Goal: Transaction & Acquisition: Purchase product/service

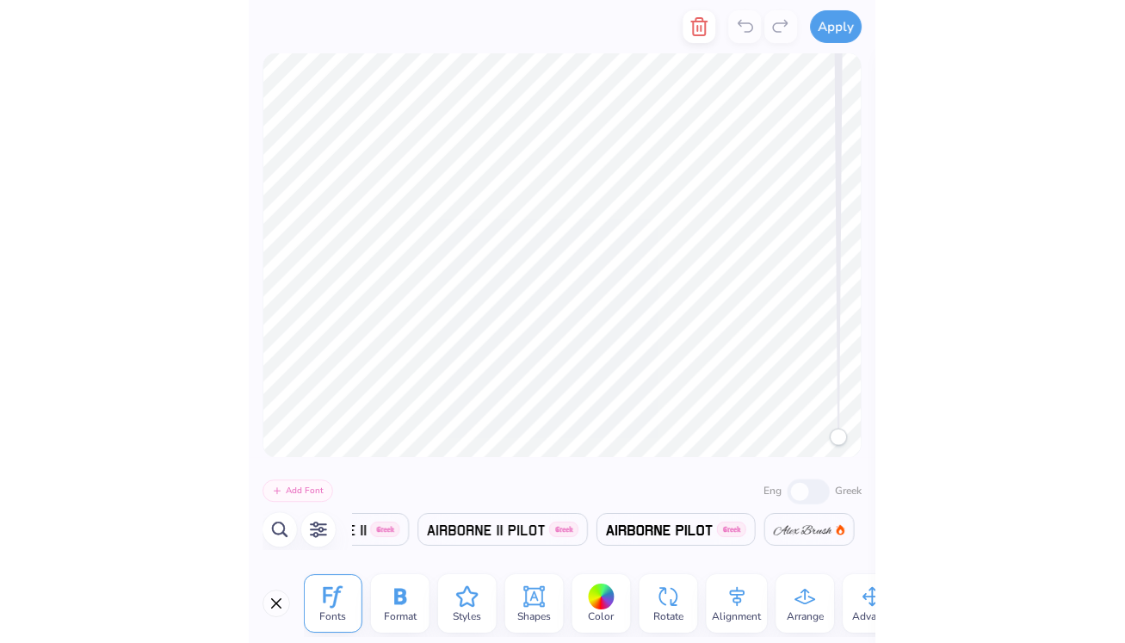
scroll to position [0, 1124]
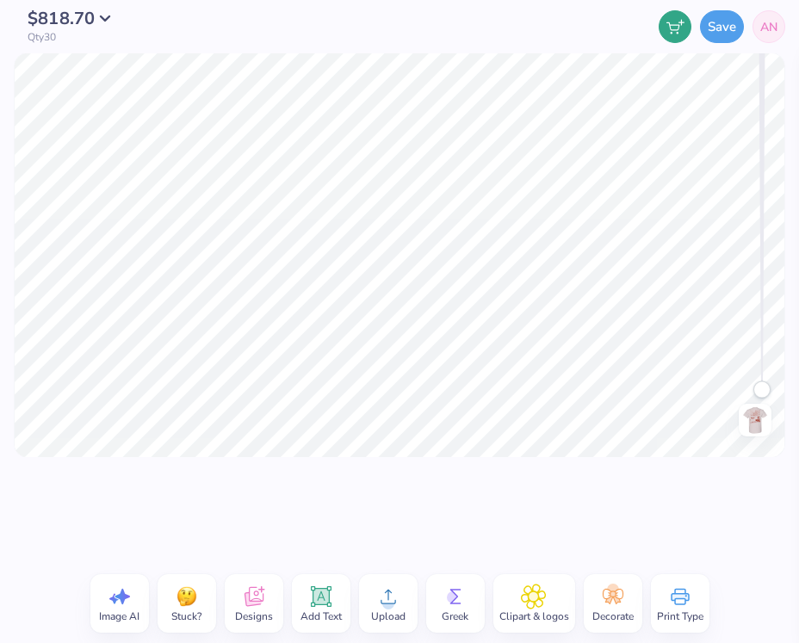
click at [638, 522] on div at bounding box center [399, 510] width 799 height 107
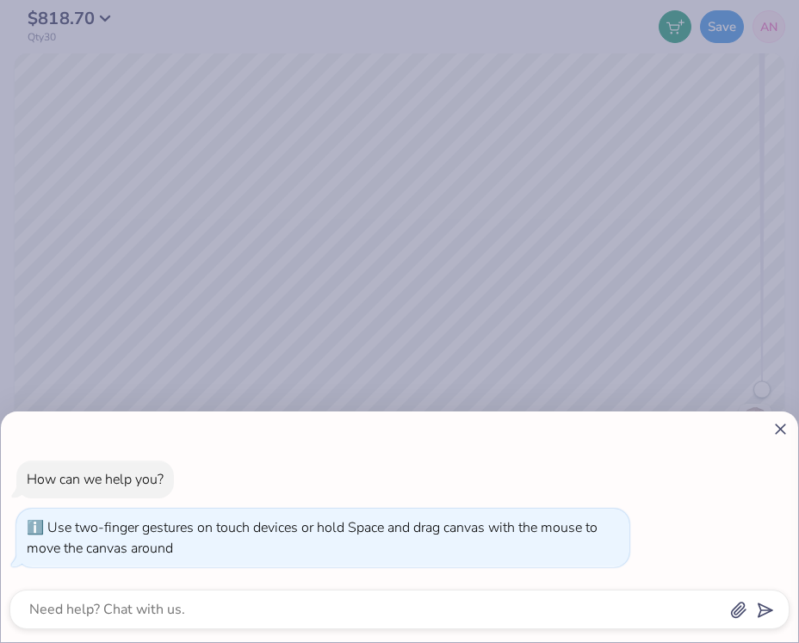
drag, startPoint x: 761, startPoint y: 385, endPoint x: 738, endPoint y: 512, distance: 129.5
click at [738, 512] on body "$818.70 Qty 30 Save AN Image AI Stuck? Designs Add Text Upload Greek Clipart & …" at bounding box center [399, 321] width 799 height 643
click at [783, 423] on icon at bounding box center [780, 429] width 18 height 18
type textarea "x"
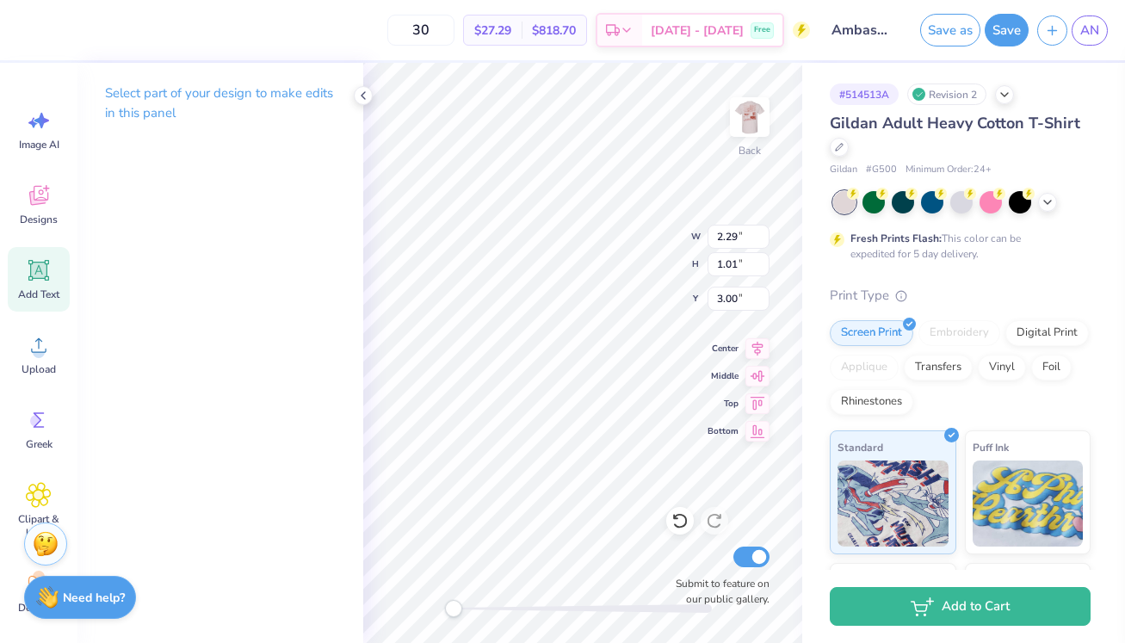
click at [41, 267] on icon at bounding box center [39, 271] width 16 height 16
type input "6.00"
type input "1.74"
type input "12.38"
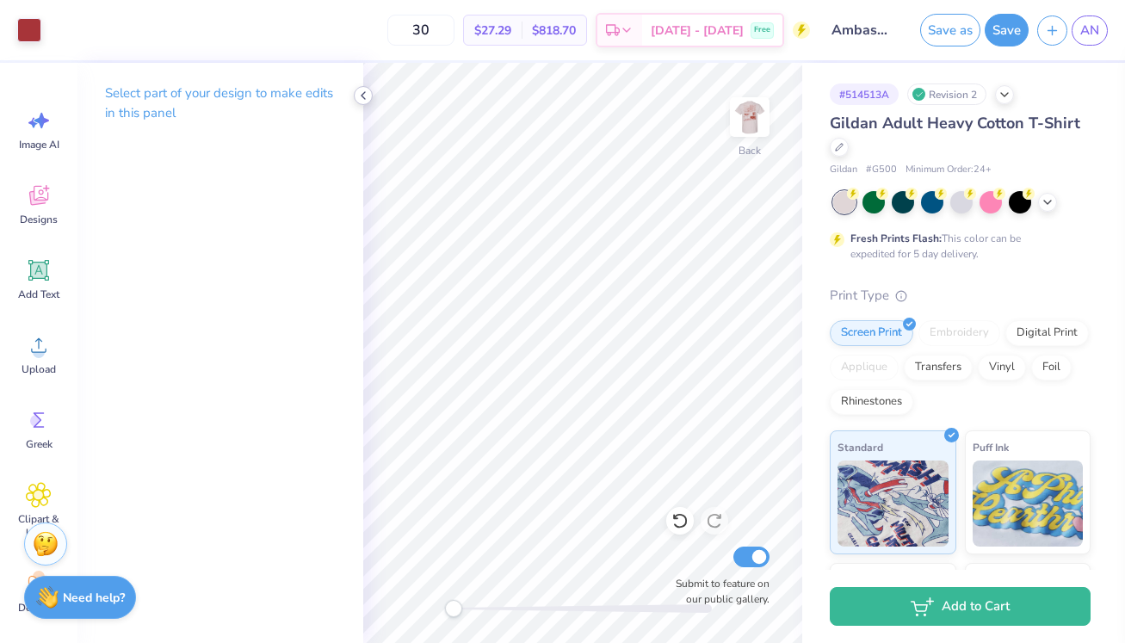
click at [363, 100] on icon at bounding box center [363, 96] width 14 height 14
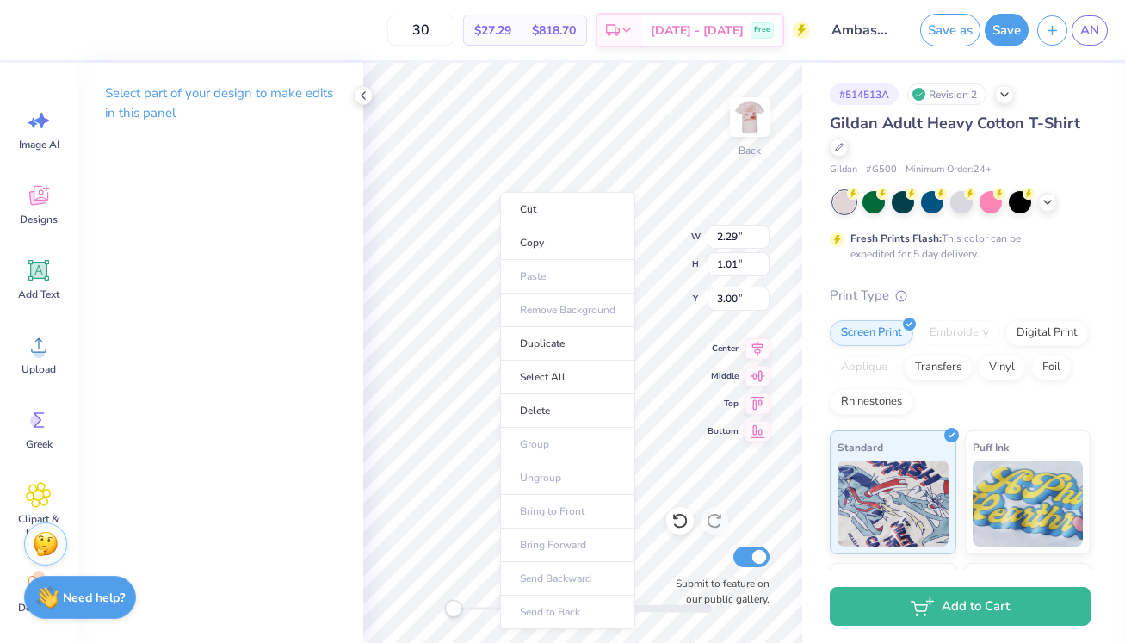
click at [962, 141] on div "Gildan Adult Heavy Cotton T-Shirt" at bounding box center [960, 135] width 261 height 46
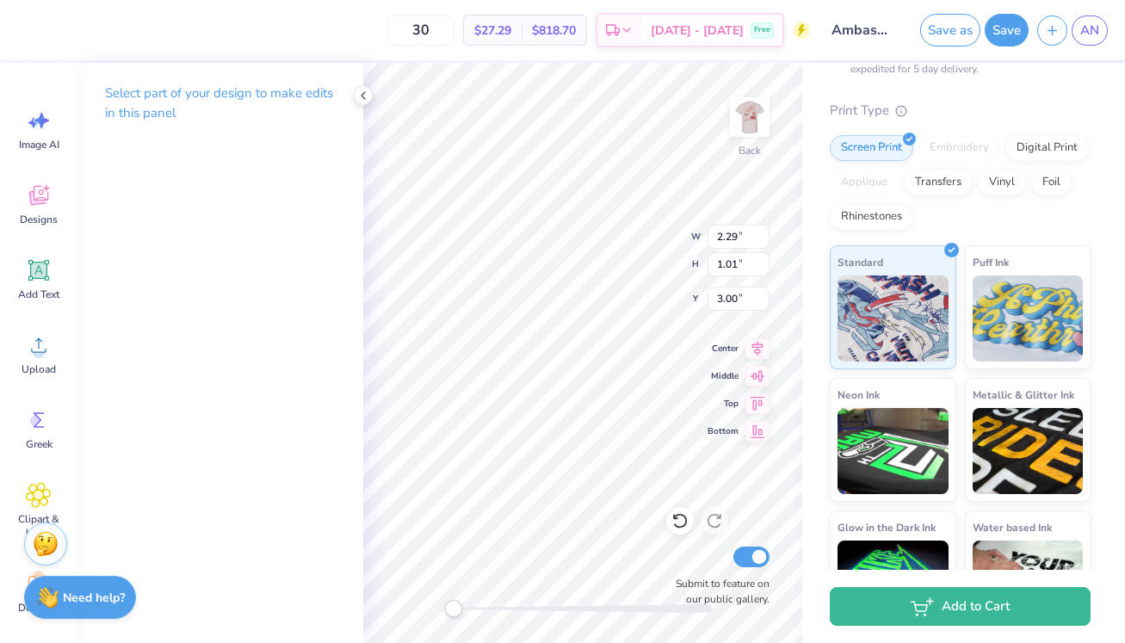
scroll to position [250, 0]
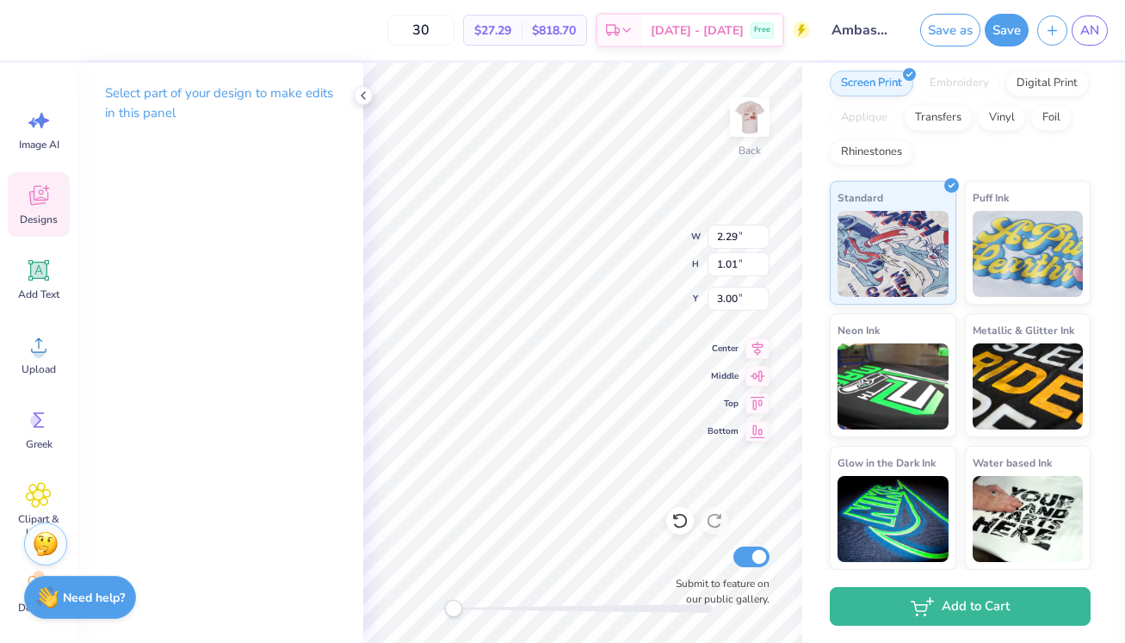
click at [32, 200] on icon at bounding box center [38, 198] width 16 height 14
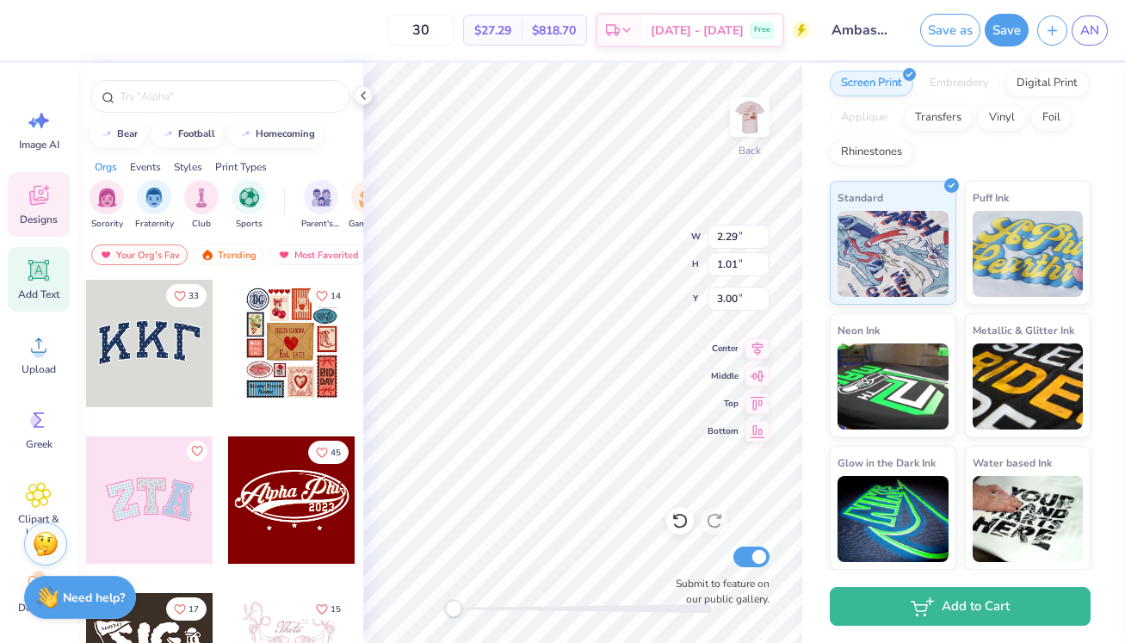
click at [40, 278] on icon at bounding box center [38, 270] width 21 height 21
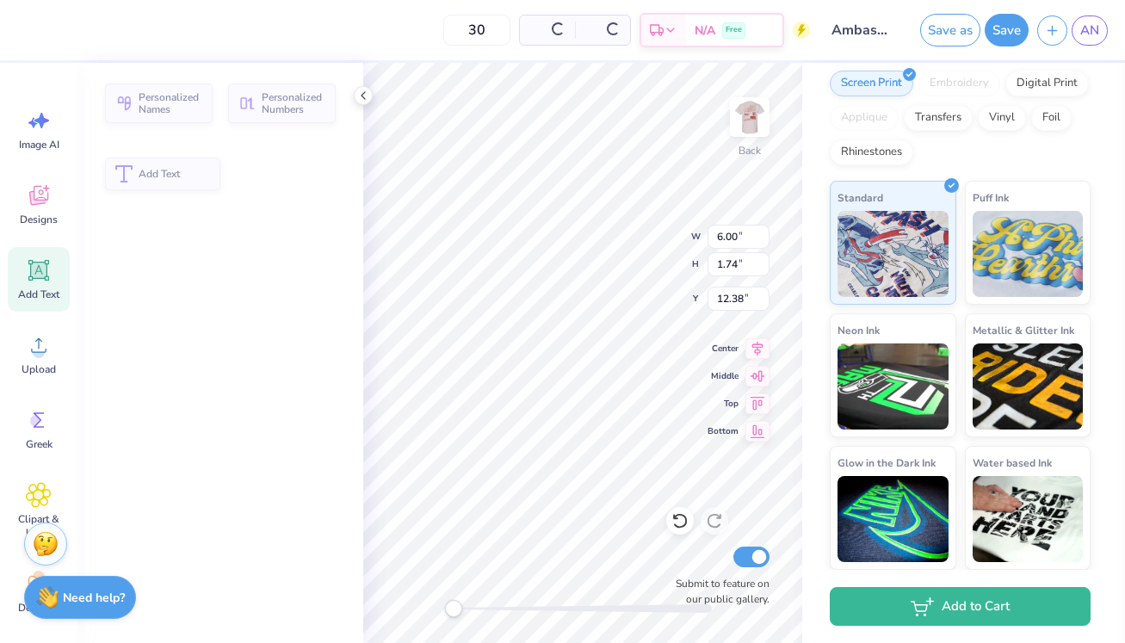
type input "6.00"
type input "1.74"
type input "12.38"
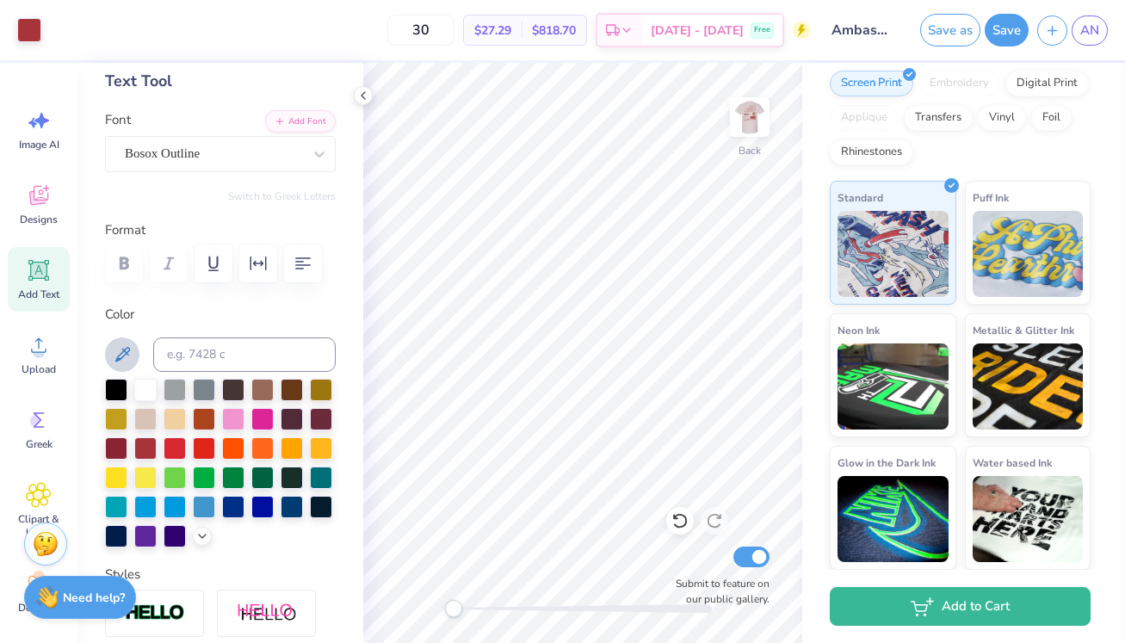
scroll to position [95, 0]
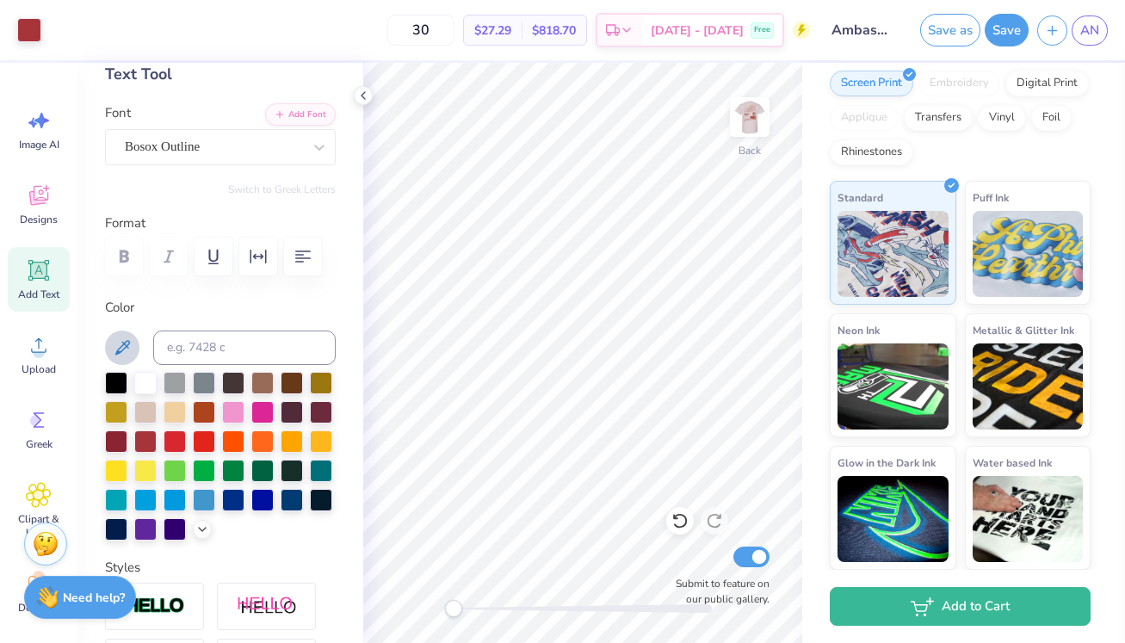
click at [124, 346] on icon at bounding box center [122, 347] width 21 height 21
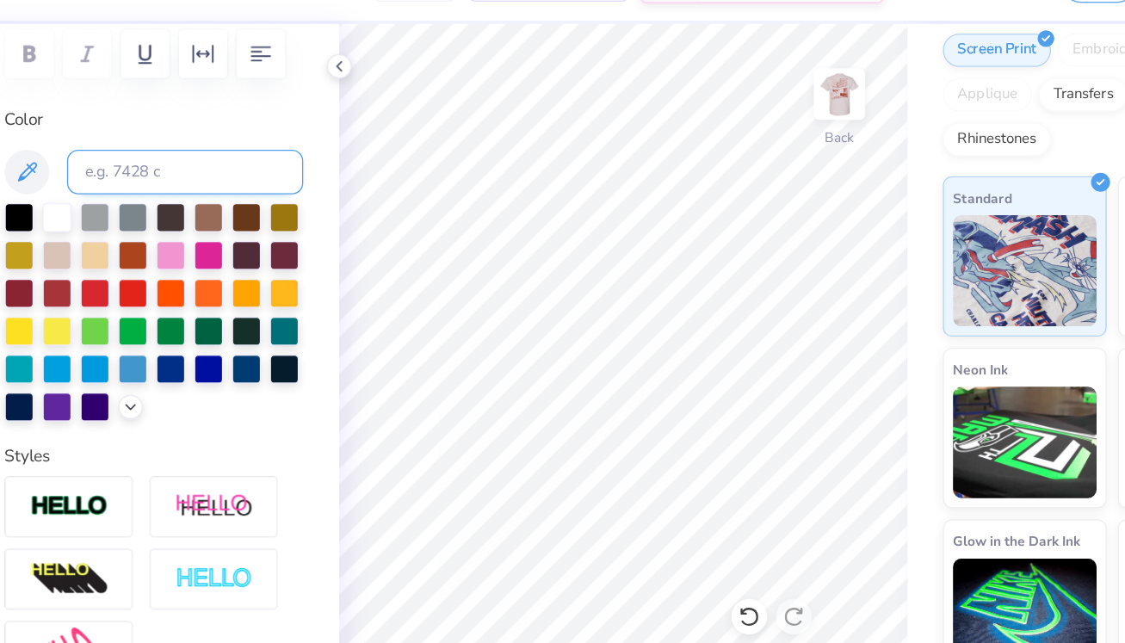
scroll to position [341, 0]
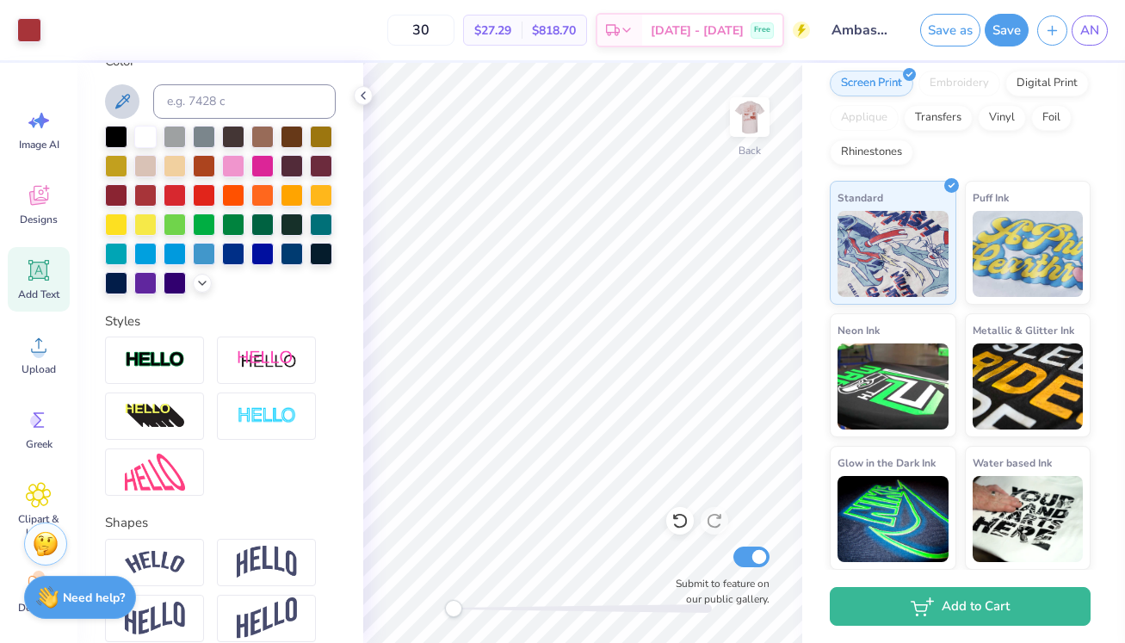
click at [126, 106] on icon at bounding box center [122, 101] width 21 height 21
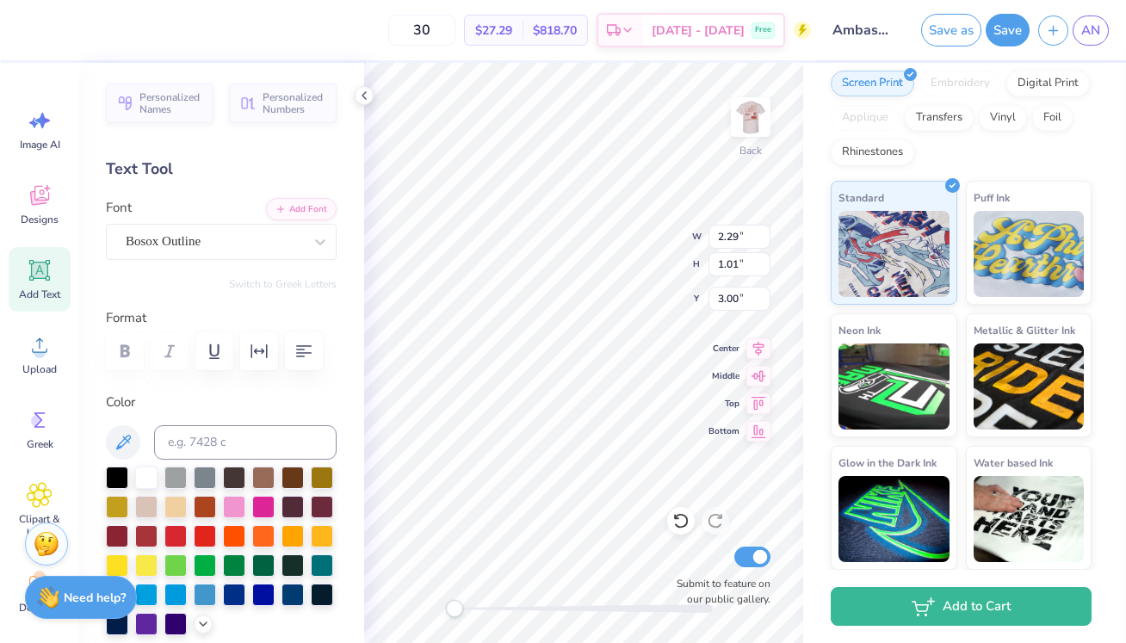
scroll to position [0, 0]
type textarea "GHL"
click at [24, 30] on div at bounding box center [29, 28] width 24 height 24
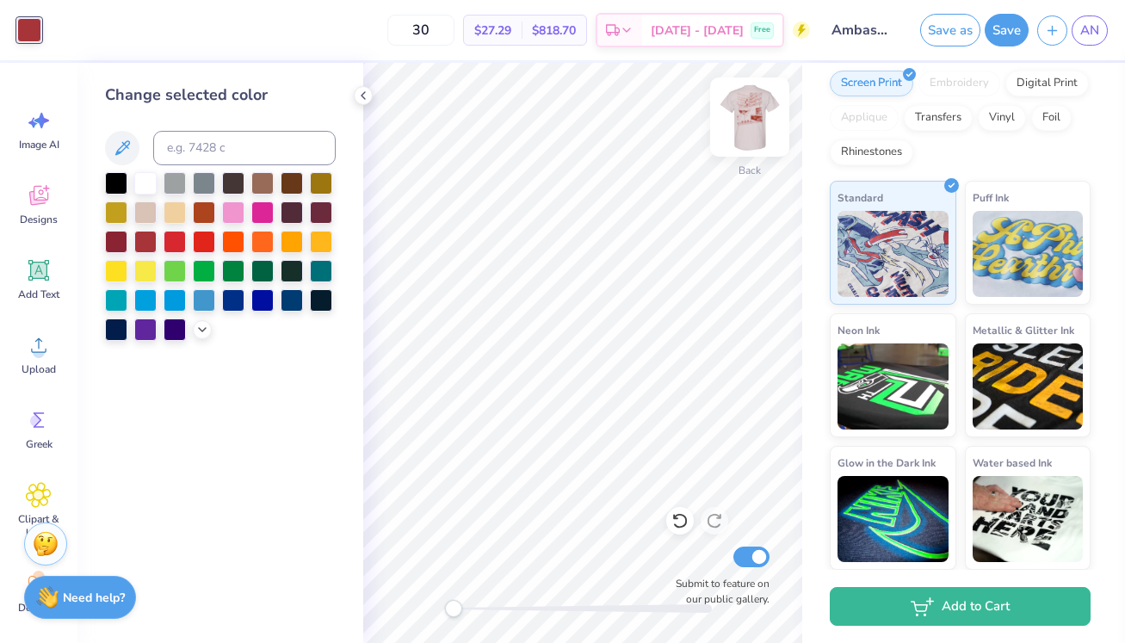
click at [745, 119] on img at bounding box center [749, 117] width 69 height 69
click at [752, 124] on img at bounding box center [749, 117] width 69 height 69
click at [360, 91] on icon at bounding box center [363, 96] width 14 height 14
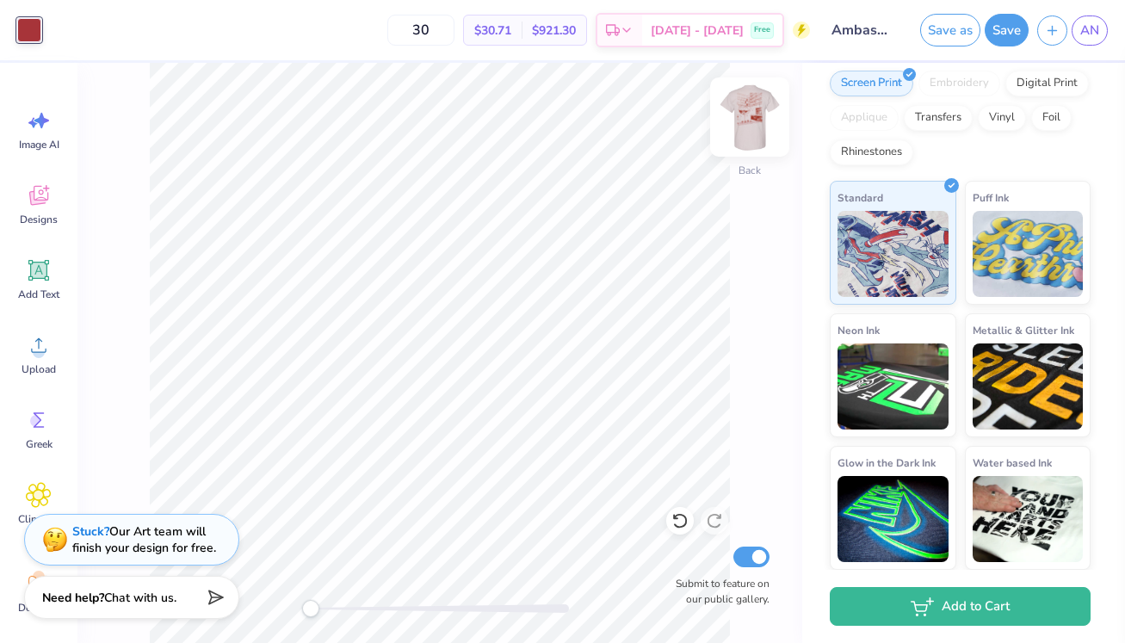
click at [739, 129] on img at bounding box center [749, 117] width 69 height 69
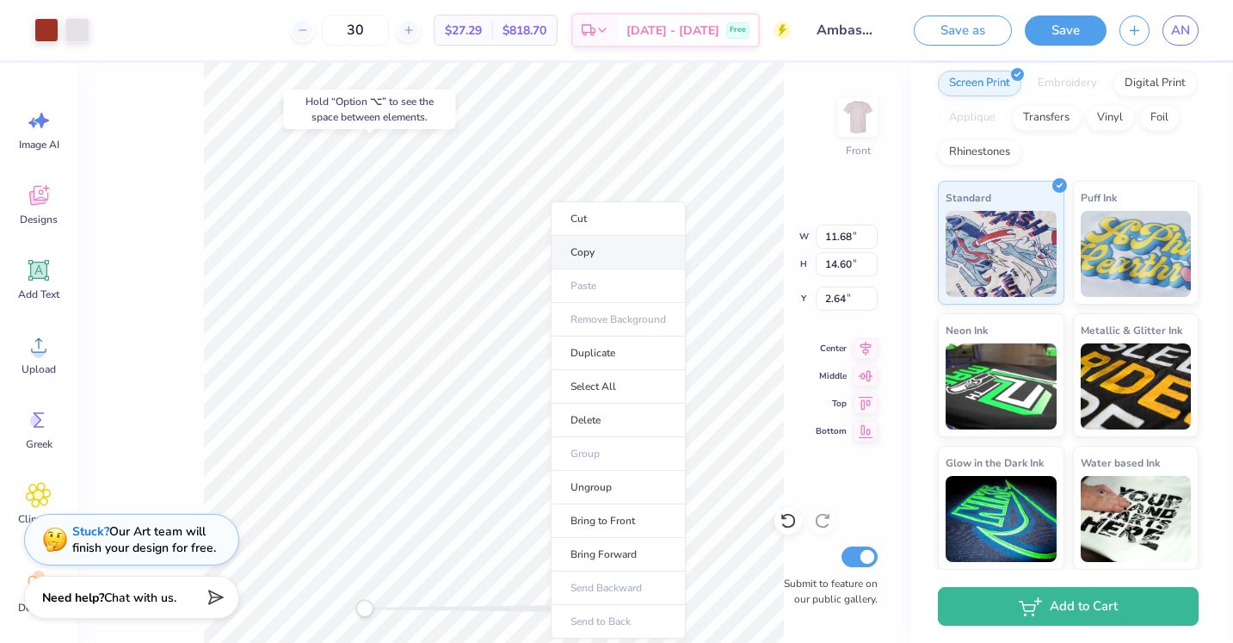
click at [582, 257] on li "Copy" at bounding box center [618, 253] width 135 height 34
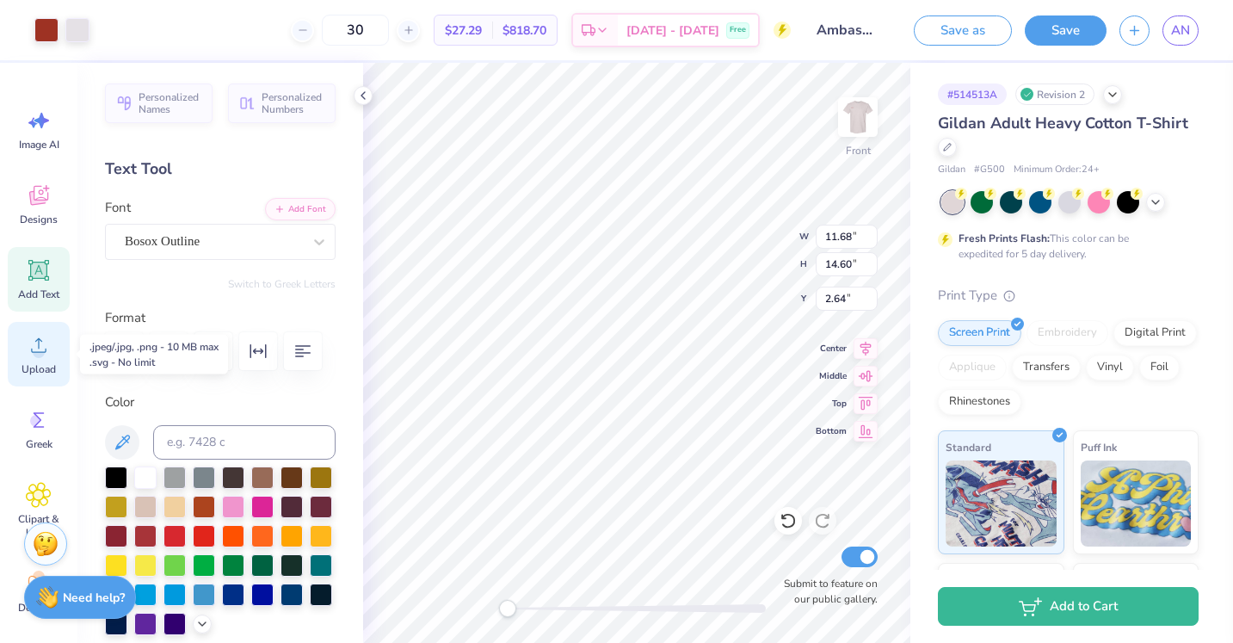
click at [41, 347] on icon at bounding box center [39, 345] width 26 height 26
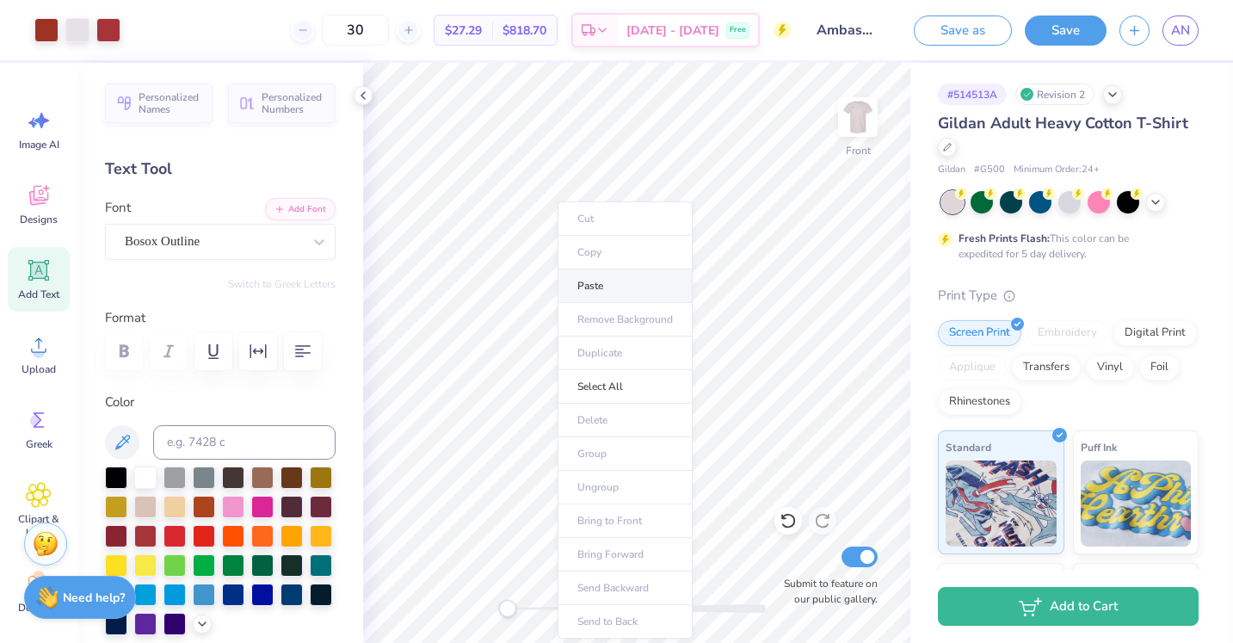
click at [591, 279] on li "Paste" at bounding box center [625, 286] width 135 height 34
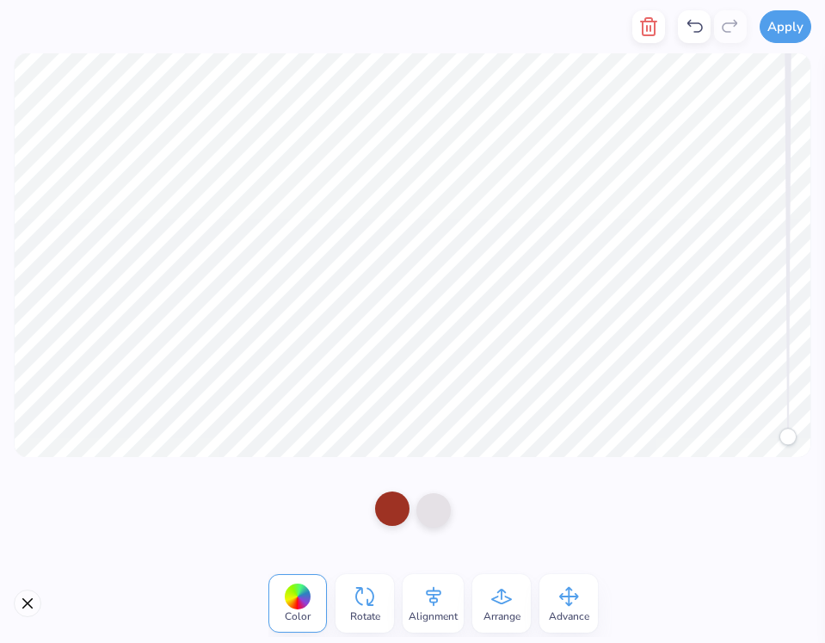
click at [395, 516] on div at bounding box center [392, 508] width 34 height 34
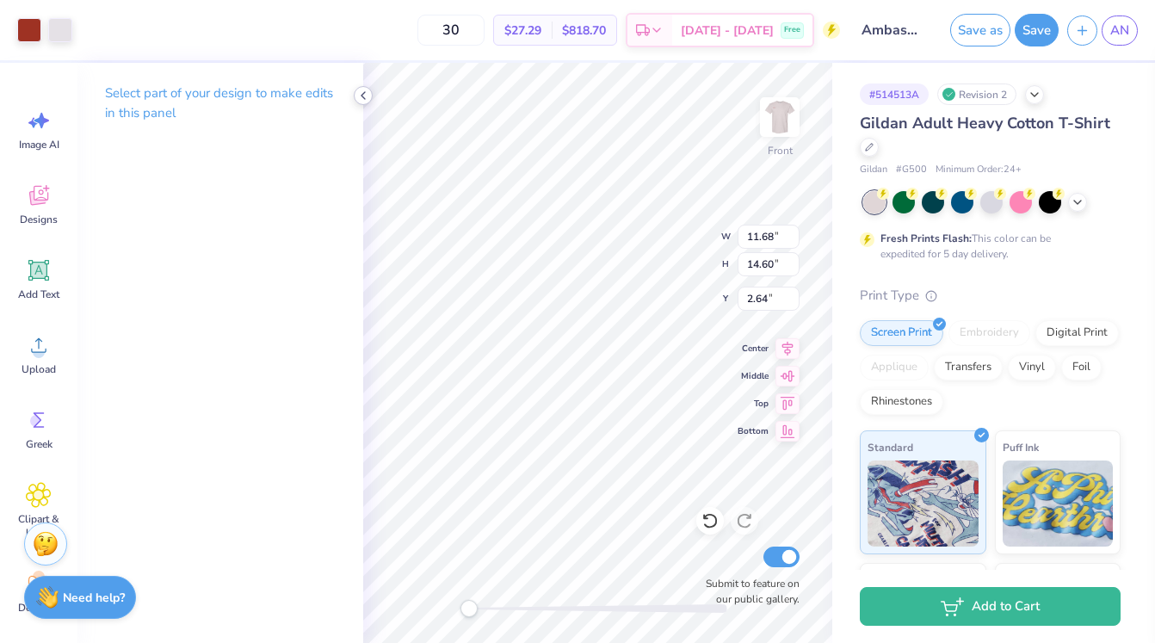
click at [365, 93] on icon at bounding box center [363, 96] width 14 height 14
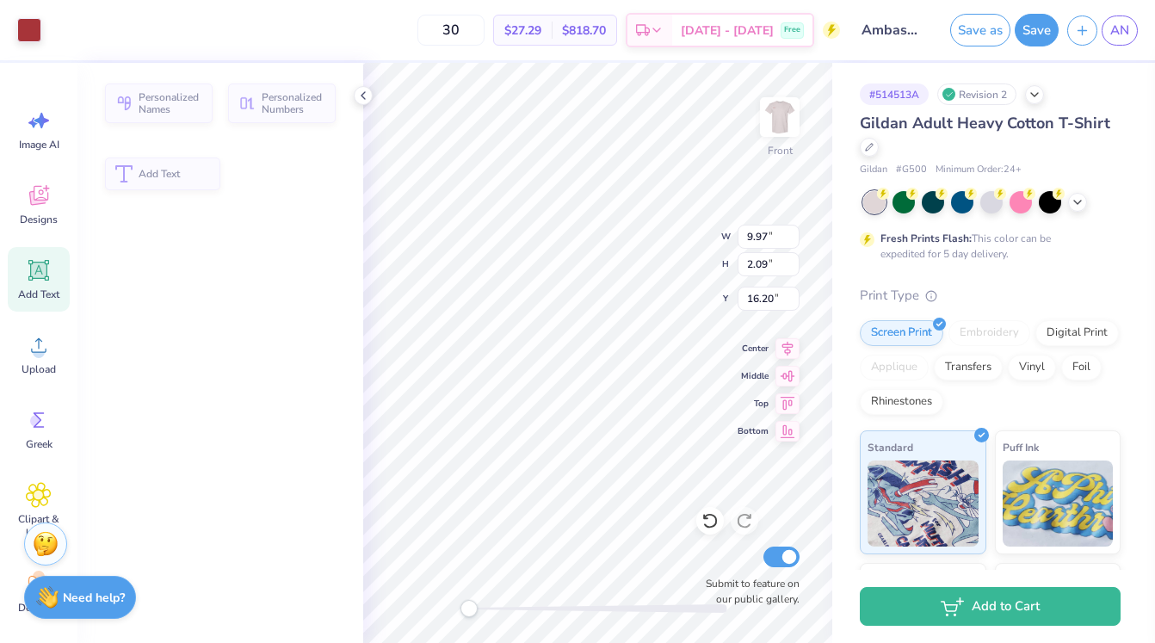
type input "9.97"
type input "2.09"
type input "16.20"
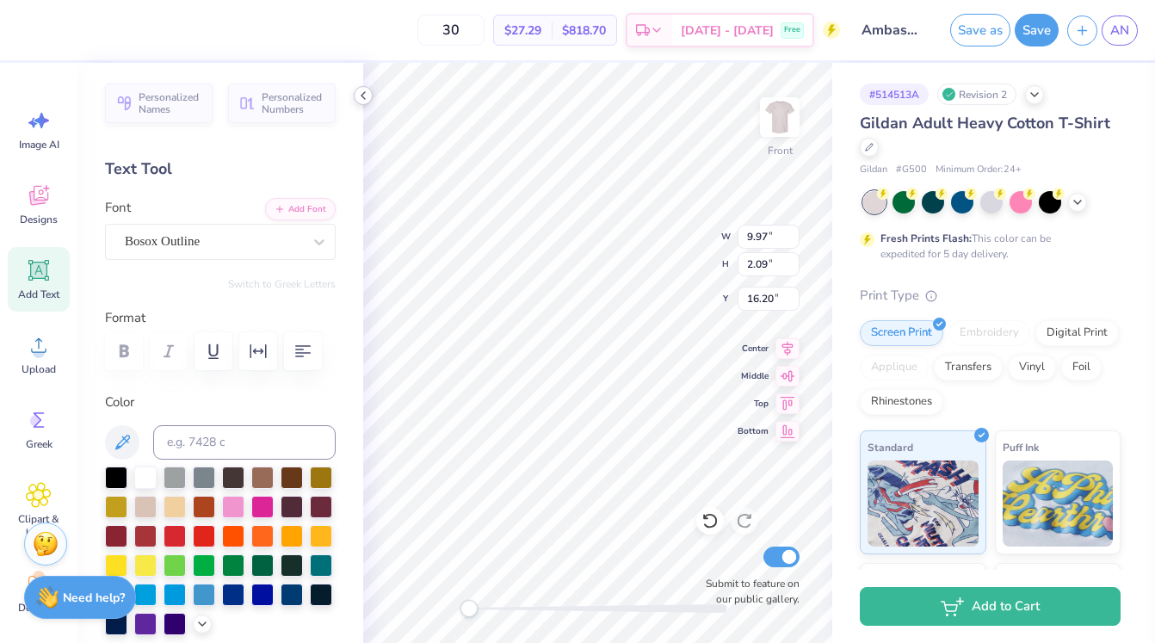
click at [363, 96] on icon at bounding box center [363, 96] width 14 height 14
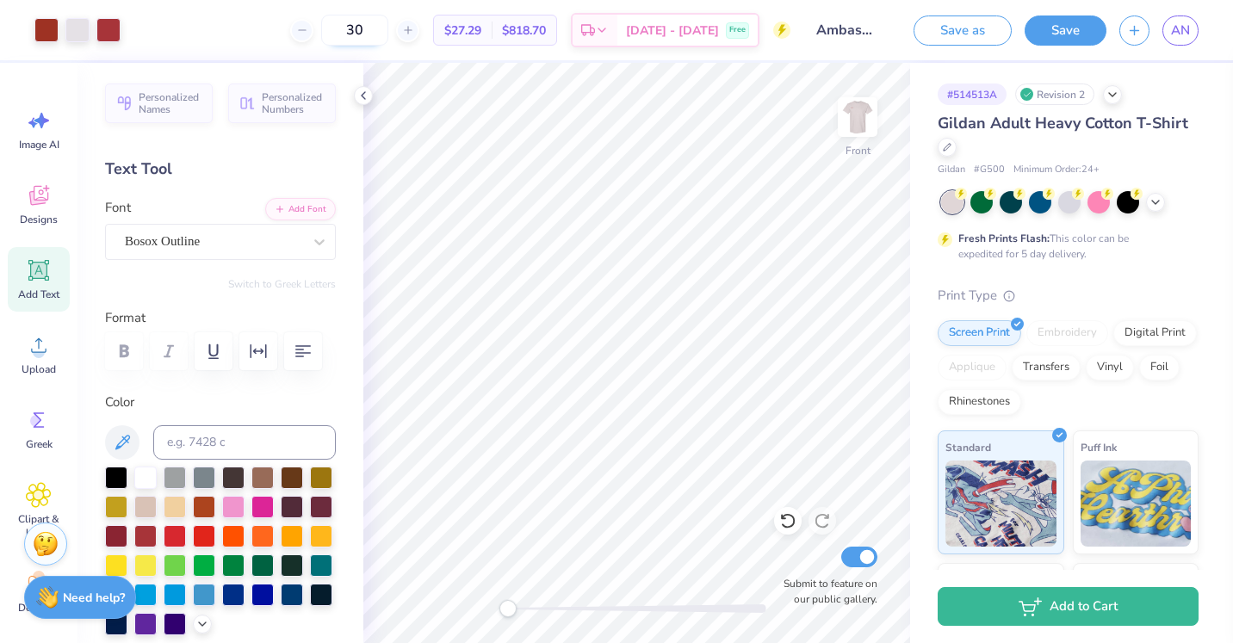
drag, startPoint x: 394, startPoint y: 34, endPoint x: 361, endPoint y: 34, distance: 33.6
click at [361, 34] on input "30" at bounding box center [354, 30] width 67 height 31
type input "5"
type input "3"
type input "40"
